Goal: Information Seeking & Learning: Understand process/instructions

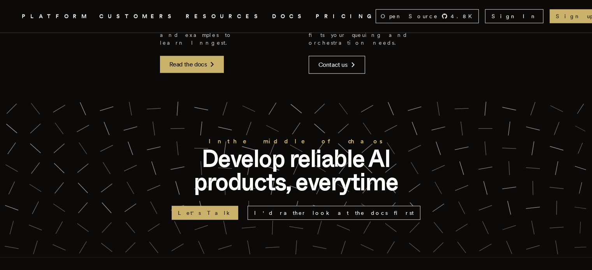
scroll to position [2074, 0]
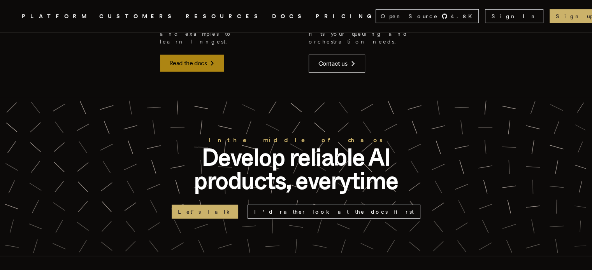
click at [178, 72] on link "Read the docs" at bounding box center [192, 63] width 64 height 17
click at [272, 18] on link "DOCS" at bounding box center [289, 17] width 34 height 10
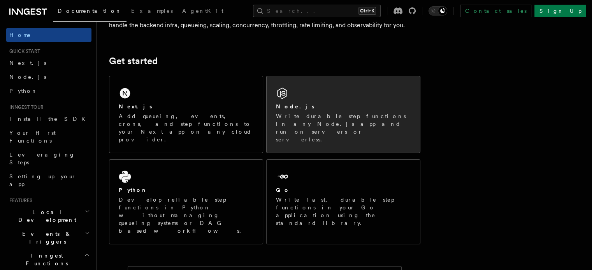
scroll to position [103, 0]
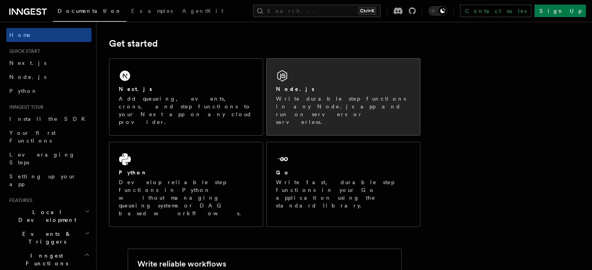
click at [341, 78] on div "Node.js Write durable step functions in any Node.js app and run on servers or s…" at bounding box center [342, 97] width 153 height 77
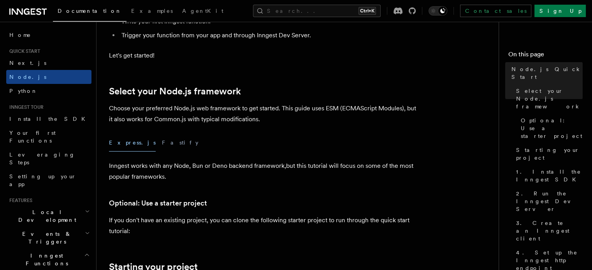
scroll to position [142, 0]
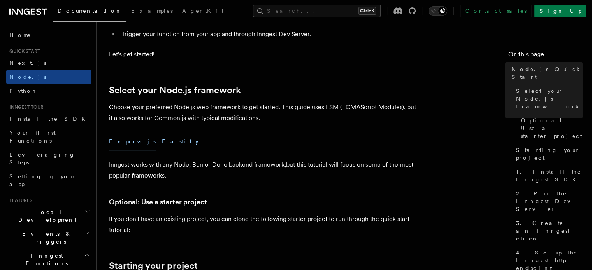
click at [162, 143] on button "Fastify" at bounding box center [180, 142] width 37 height 18
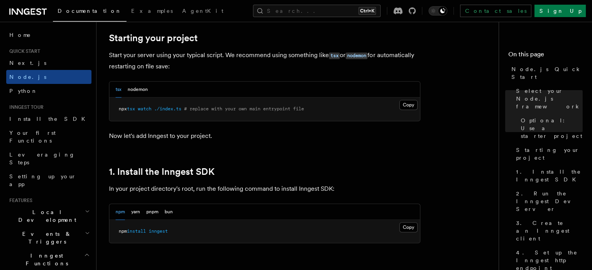
scroll to position [376, 0]
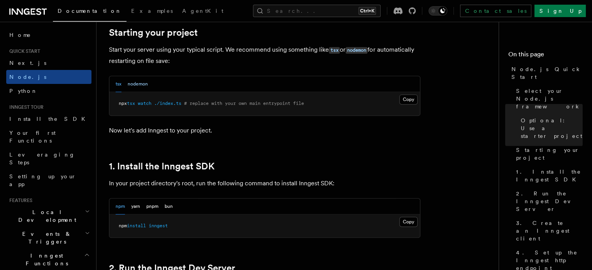
click at [138, 82] on button "nodemon" at bounding box center [138, 84] width 20 height 16
click at [125, 84] on div "tsx nodemon" at bounding box center [132, 84] width 32 height 16
click at [122, 84] on div "tsx nodemon" at bounding box center [132, 84] width 32 height 16
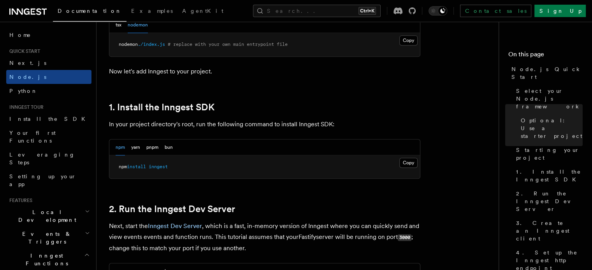
scroll to position [441, 0]
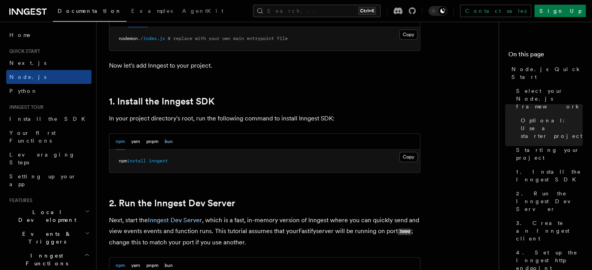
click at [166, 147] on button "bun" at bounding box center [169, 142] width 8 height 16
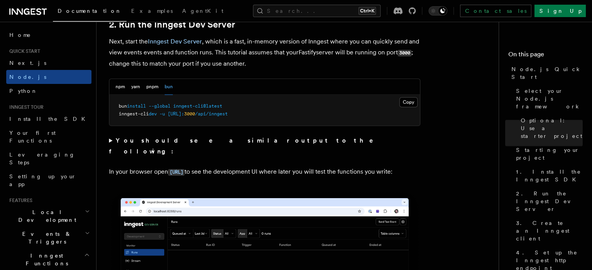
scroll to position [622, 0]
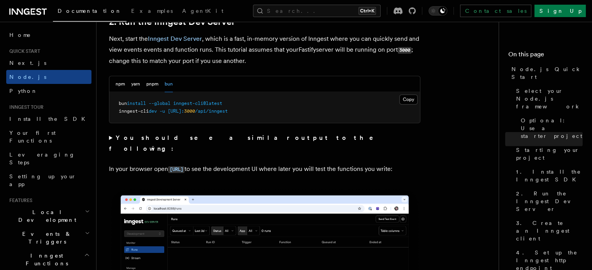
click at [110, 138] on summary "You should see a similar output to the following:" at bounding box center [264, 144] width 311 height 22
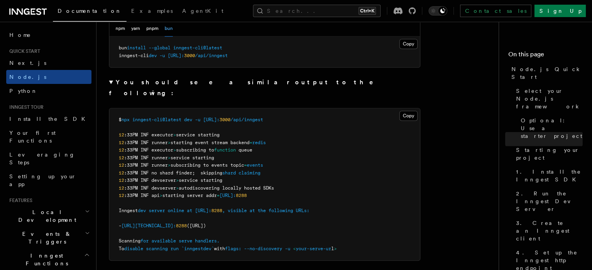
scroll to position [687, 0]
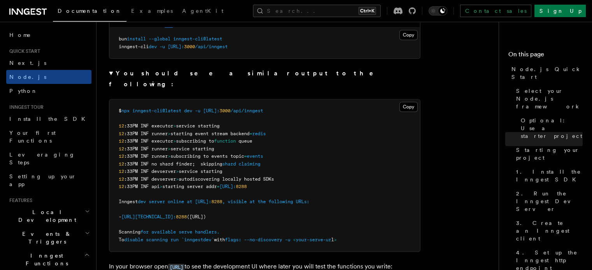
click at [110, 73] on summary "You should see a similar output to the following:" at bounding box center [264, 79] width 311 height 22
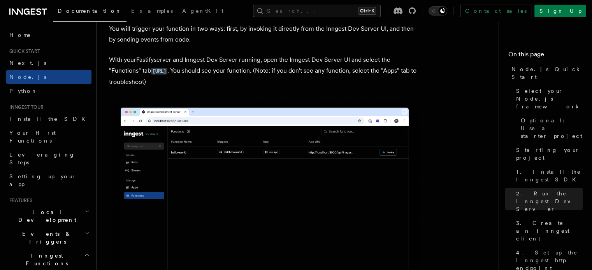
scroll to position [0, 0]
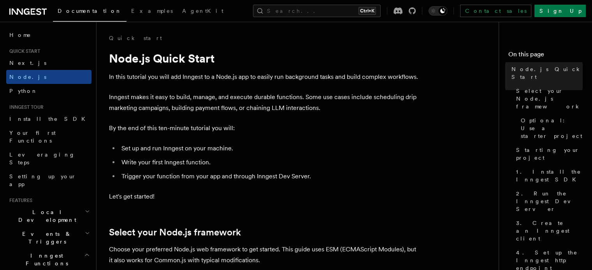
click at [196, 77] on p "In this tutorial you will add Inngest to a Node.js app to easily run background…" at bounding box center [264, 77] width 311 height 11
copy p "Inngest"
